Goal: Information Seeking & Learning: Find specific page/section

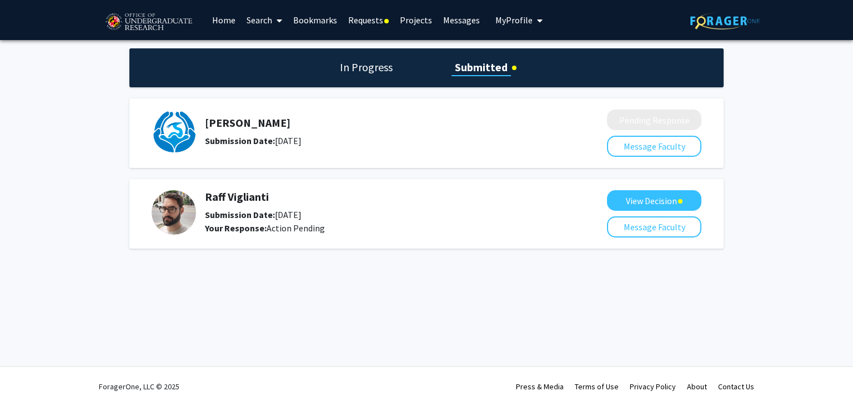
click at [409, 198] on h5 "Raff Viglianti" at bounding box center [376, 196] width 343 height 13
click at [613, 201] on button "View Decision" at bounding box center [654, 200] width 94 height 21
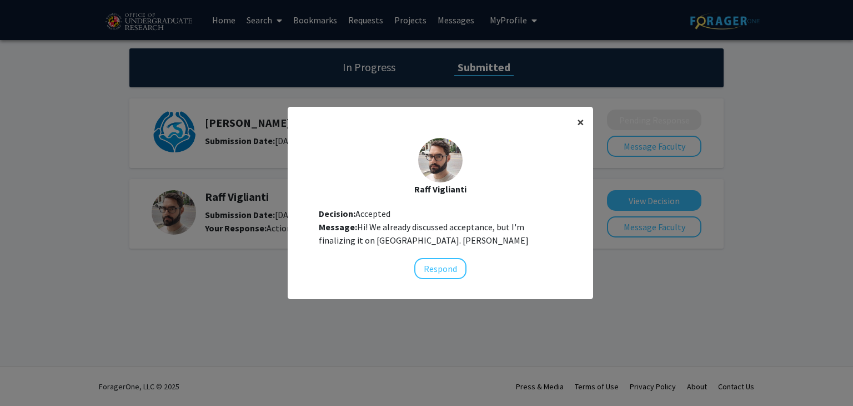
click at [587, 109] on button "×" at bounding box center [580, 122] width 25 height 31
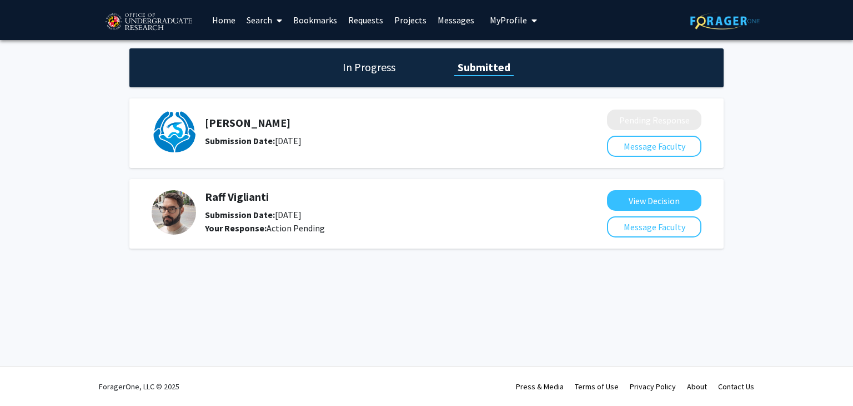
click at [248, 22] on link "Search" at bounding box center [264, 20] width 47 height 39
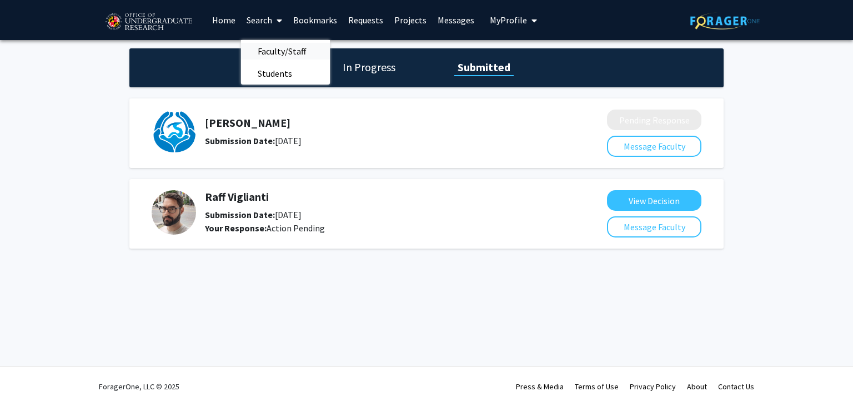
click at [268, 49] on span "Faculty/Staff" at bounding box center [282, 51] width 82 height 22
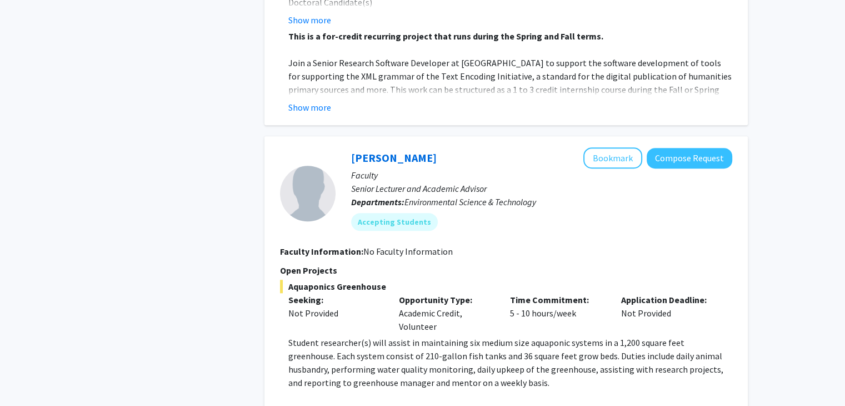
scroll to position [5243, 0]
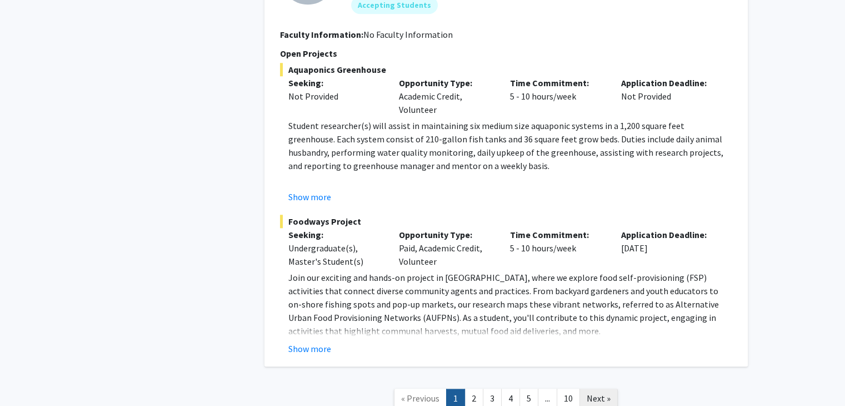
click at [602, 392] on span "Next »" at bounding box center [599, 397] width 24 height 11
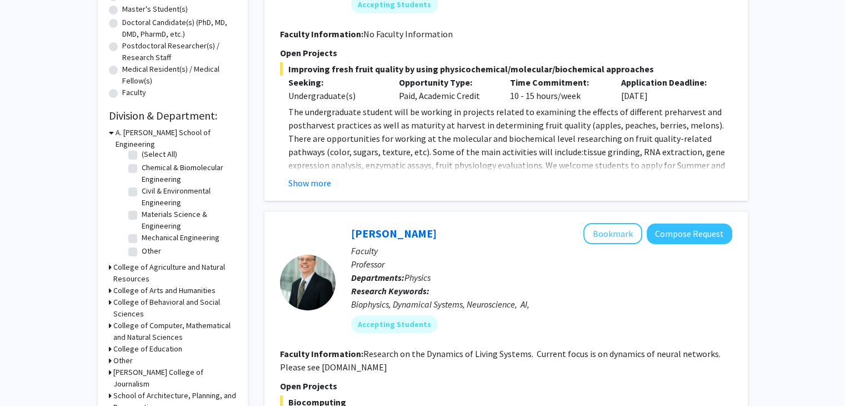
scroll to position [251, 0]
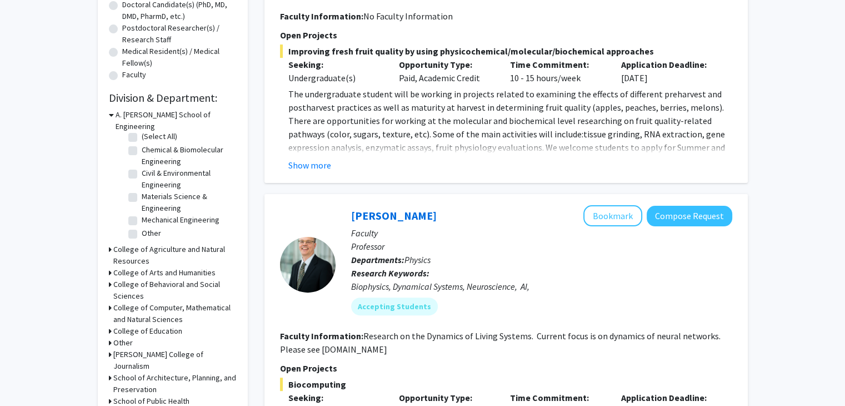
click at [165, 302] on h3 "College of Computer, Mathematical and Natural Sciences" at bounding box center [174, 313] width 123 height 23
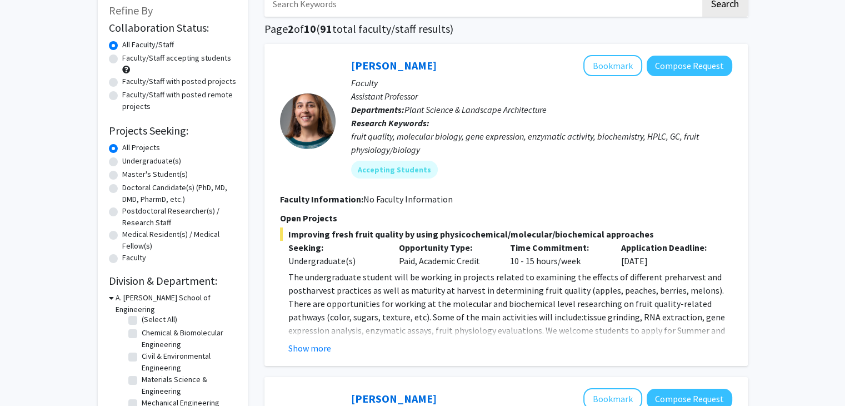
scroll to position [0, 0]
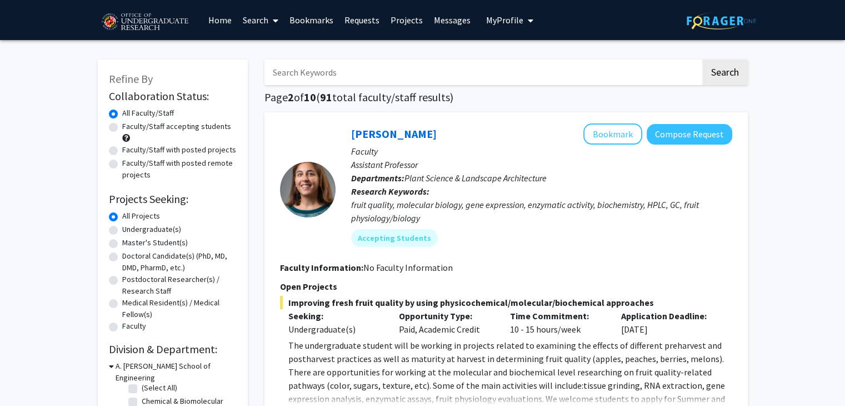
click at [315, 84] on input "Search Keywords" at bounding box center [482, 72] width 436 height 26
type input "computer"
click at [702, 59] on button "Search" at bounding box center [725, 72] width 46 height 26
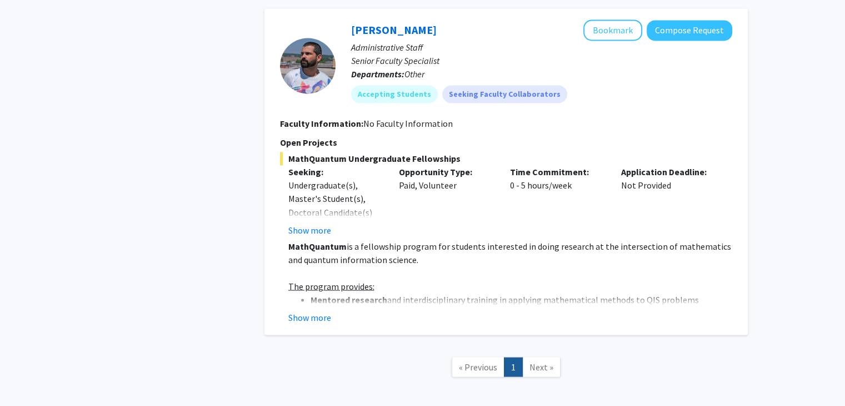
scroll to position [1912, 0]
